Goal: Information Seeking & Learning: Learn about a topic

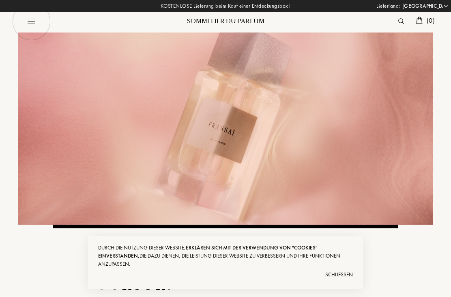
select select "DE"
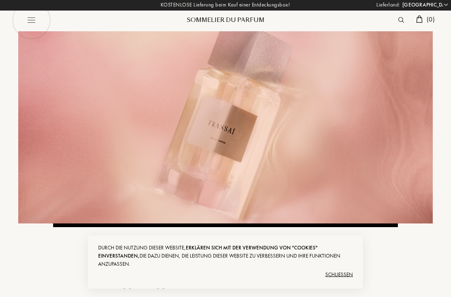
scroll to position [1, 0]
click at [341, 281] on div "Schließen" at bounding box center [225, 274] width 255 height 13
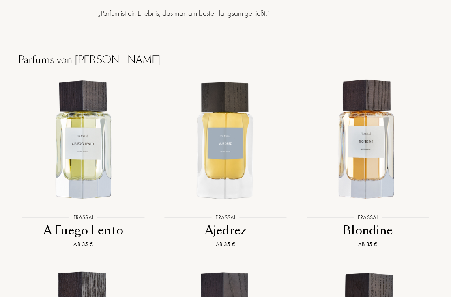
scroll to position [623, 0]
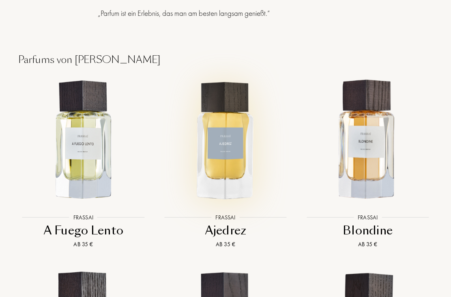
click at [227, 169] on img at bounding box center [226, 140] width 128 height 128
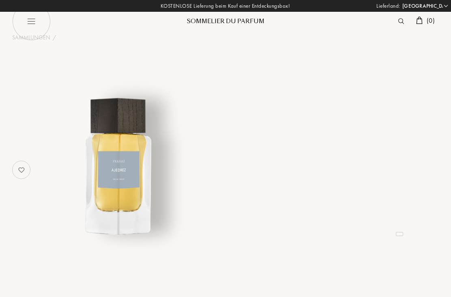
select select "DE"
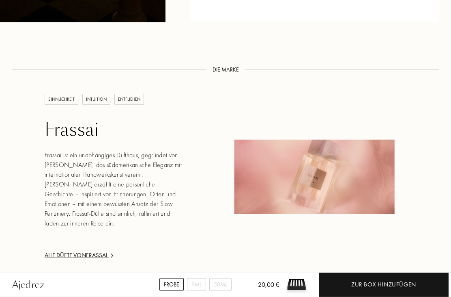
scroll to position [943, 0]
click at [83, 250] on div "Alle Düfte von [PERSON_NAME]" at bounding box center [114, 254] width 139 height 9
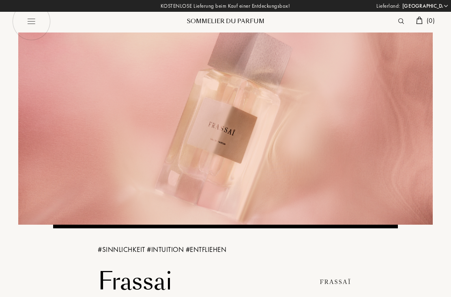
select select "DE"
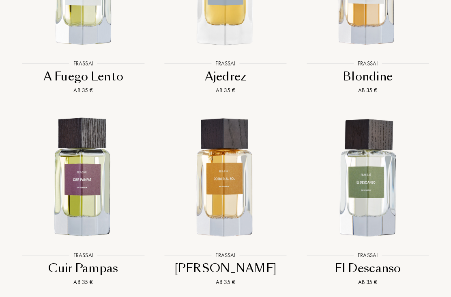
scroll to position [776, 0]
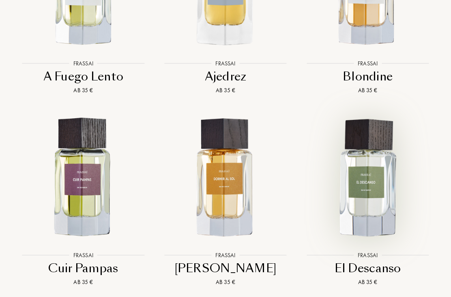
click at [380, 180] on img at bounding box center [368, 178] width 128 height 128
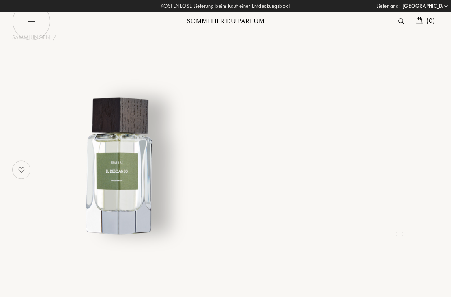
select select "DE"
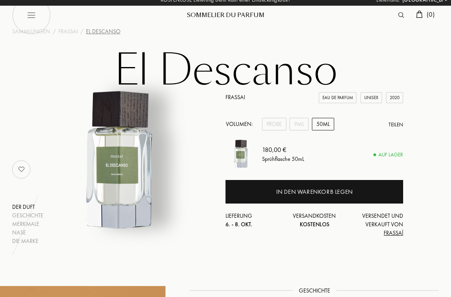
scroll to position [6, 0]
click at [274, 125] on div "Probe" at bounding box center [274, 124] width 24 height 13
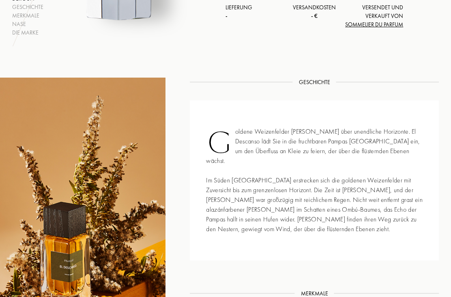
scroll to position [217, 0]
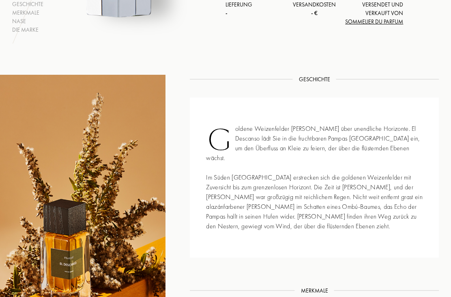
click at [28, 178] on div at bounding box center [98, 251] width 172 height 353
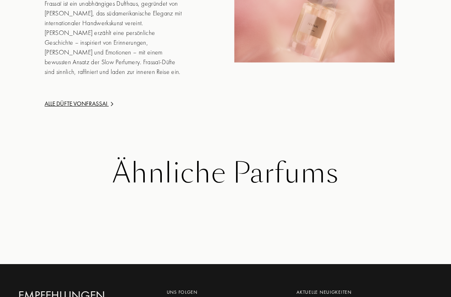
scroll to position [1084, 0]
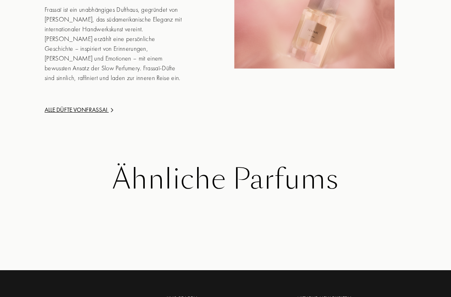
click at [152, 171] on div "Ähnliche Parfums" at bounding box center [225, 180] width 415 height 32
click at [151, 164] on div "Ähnliche Parfums" at bounding box center [225, 180] width 415 height 32
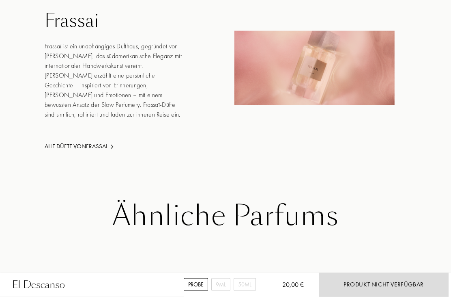
scroll to position [1008, 0]
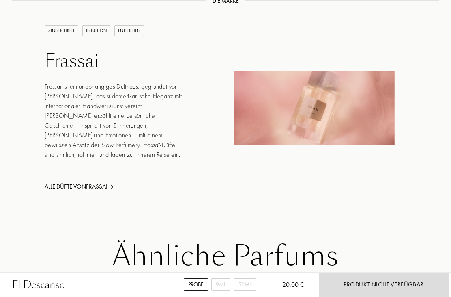
click at [56, 182] on div "Alle Düfte von [PERSON_NAME]" at bounding box center [114, 186] width 139 height 9
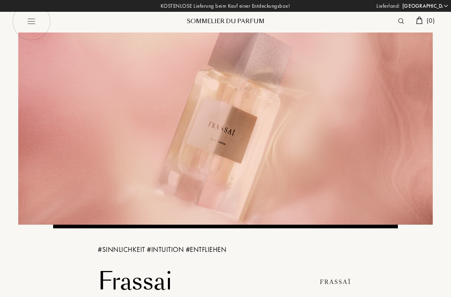
select select "DE"
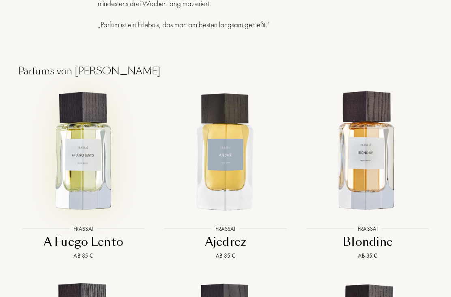
scroll to position [611, 0]
click at [89, 169] on img at bounding box center [83, 151] width 128 height 128
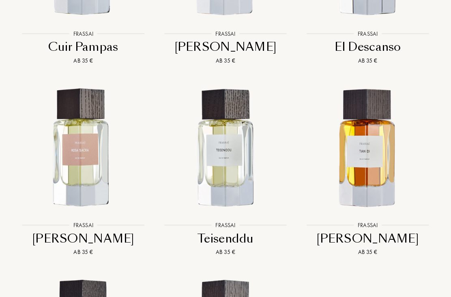
scroll to position [998, 0]
click at [230, 163] on img at bounding box center [226, 148] width 128 height 128
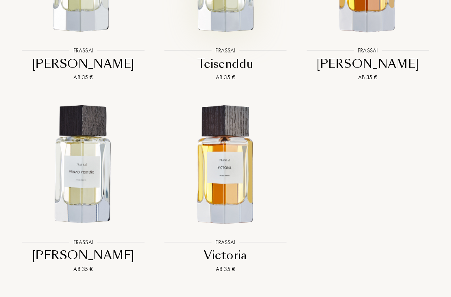
scroll to position [1172, 0]
click at [80, 178] on img at bounding box center [83, 165] width 128 height 128
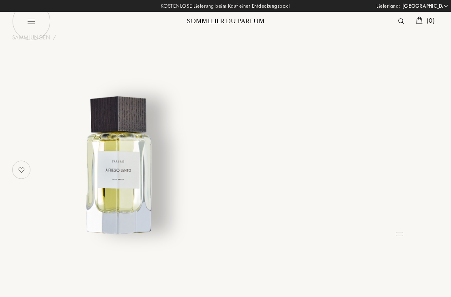
select select "DE"
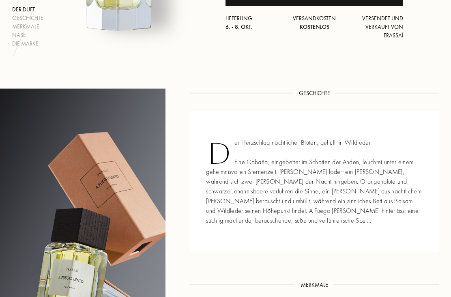
scroll to position [200, 0]
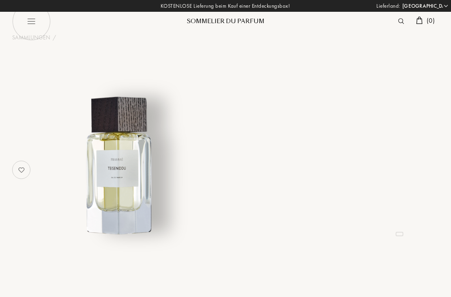
select select "DE"
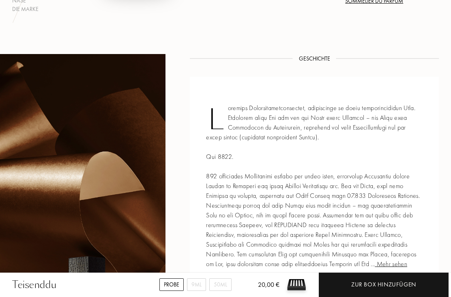
scroll to position [233, 0]
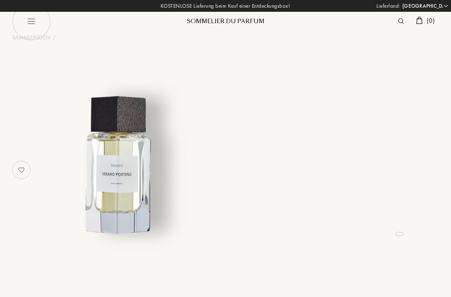
select select "DE"
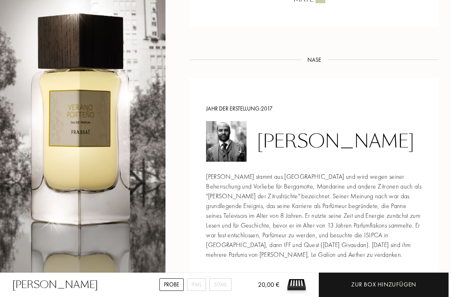
scroll to position [772, 0]
